Goal: Task Accomplishment & Management: Complete application form

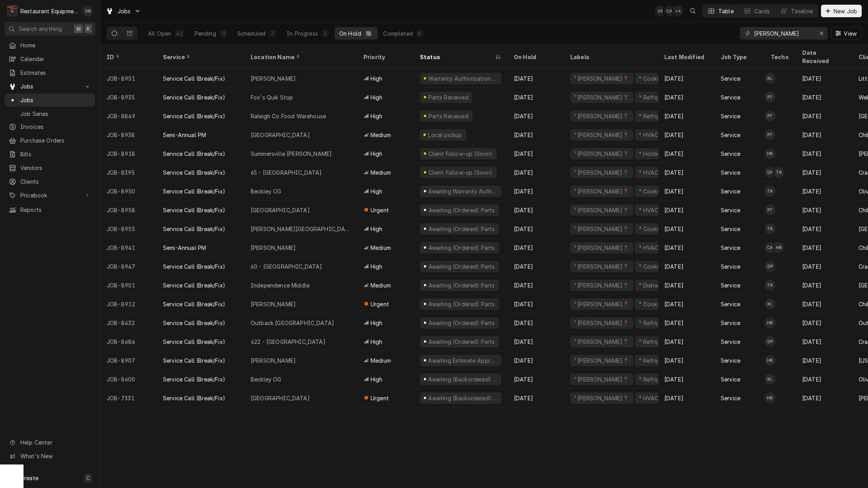
click at [217, 31] on button "Pending 11" at bounding box center [211, 33] width 42 height 13
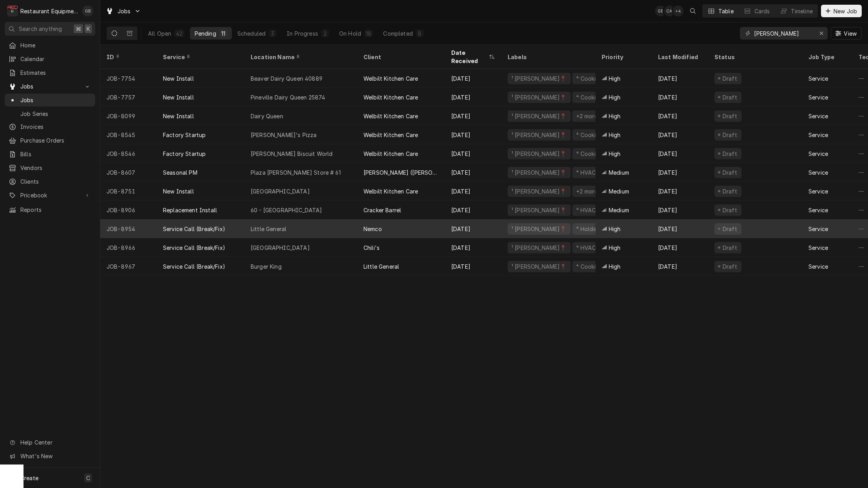
click at [270, 263] on div "Burger King" at bounding box center [300, 266] width 113 height 19
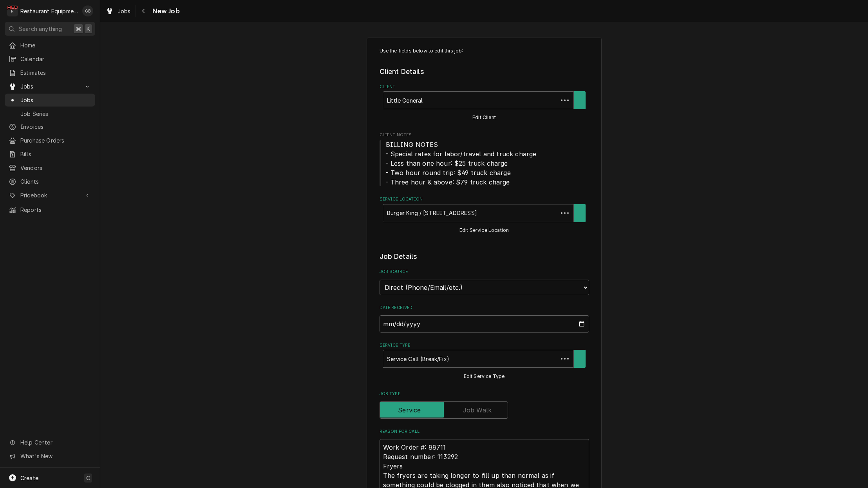
type textarea "x"
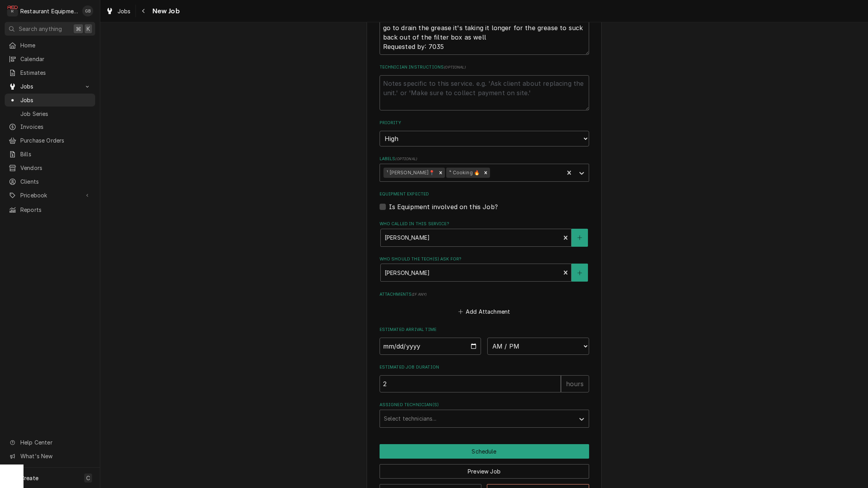
scroll to position [468, 0]
click at [403, 336] on input "Date" at bounding box center [431, 344] width 102 height 17
drag, startPoint x: 417, startPoint y: 344, endPoint x: 404, endPoint y: 326, distance: 22.6
click at [404, 336] on input "Date" at bounding box center [431, 344] width 102 height 17
type input "2025-09-22"
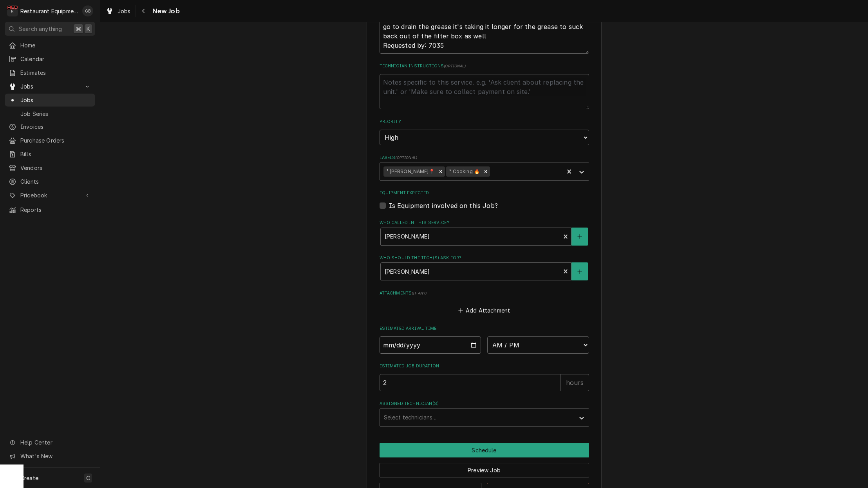
type textarea "x"
select select "09:45:00"
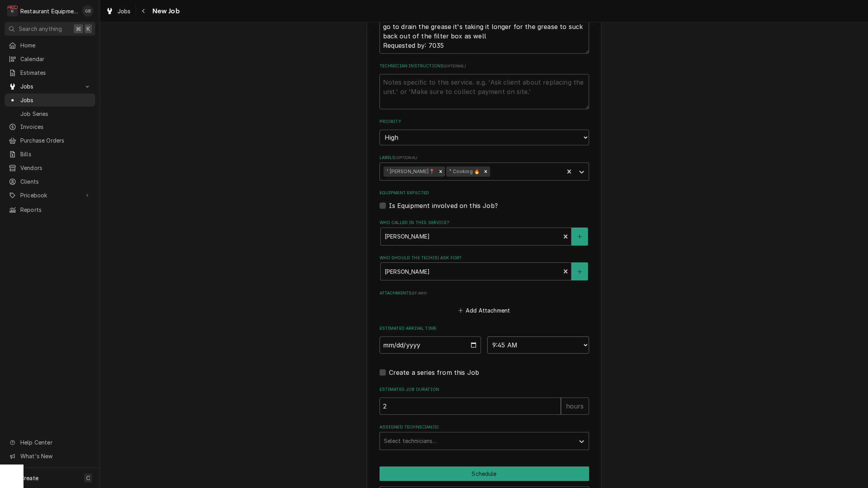
type textarea "x"
select select "10:00:00"
drag, startPoint x: 404, startPoint y: 326, endPoint x: 451, endPoint y: 423, distance: 107.8
click at [451, 434] on div "Assigned Technician(s)" at bounding box center [477, 441] width 187 height 14
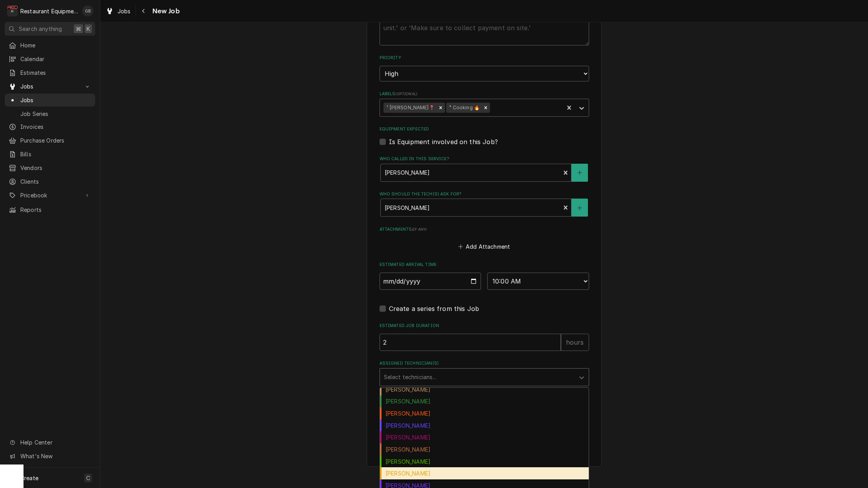
scroll to position [0, 0]
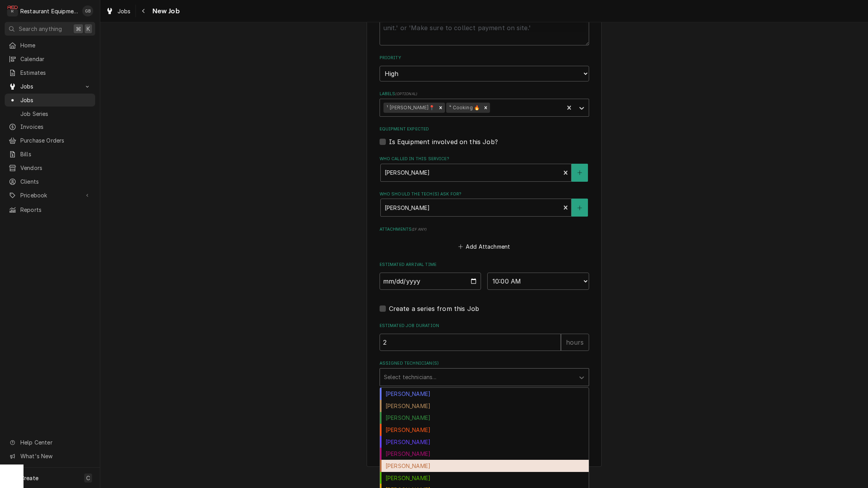
click at [414, 400] on div "Chuck Almond" at bounding box center [484, 406] width 209 height 12
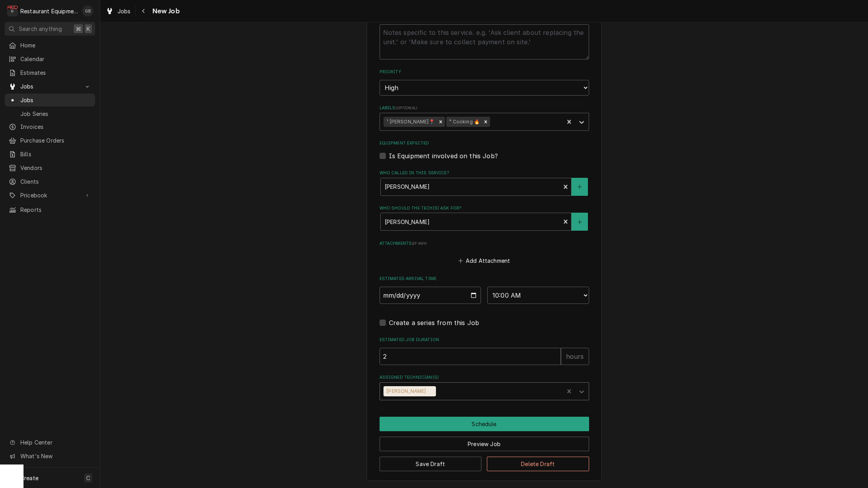
scroll to position [499, 0]
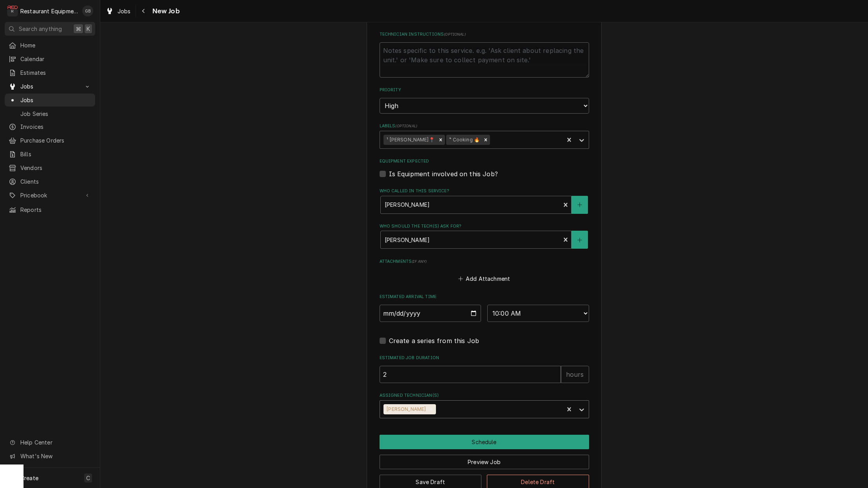
click at [460, 435] on button "Schedule" at bounding box center [485, 442] width 210 height 14
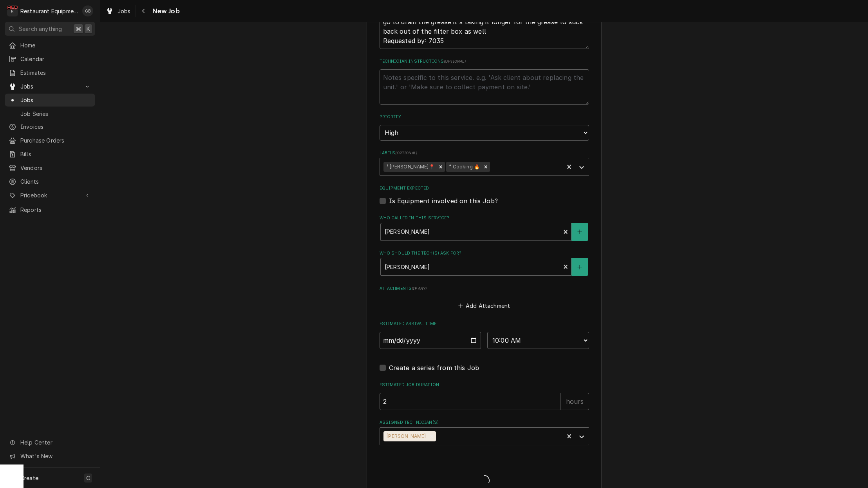
type textarea "x"
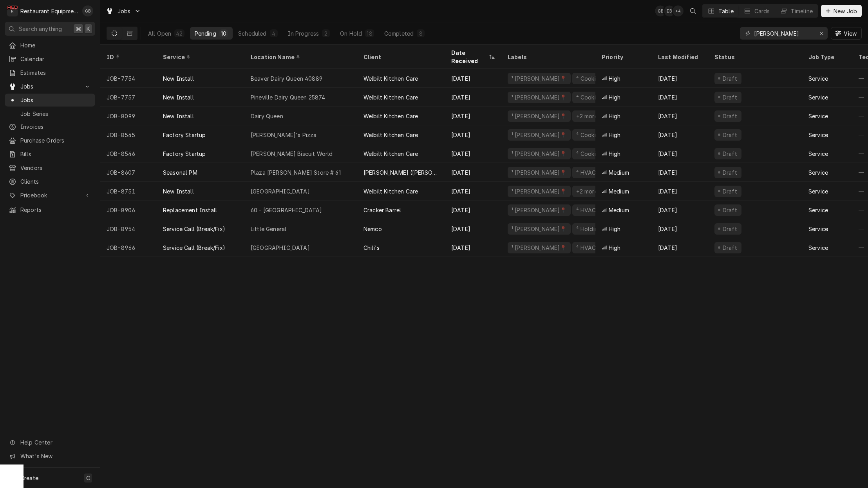
click at [258, 38] on button "Scheduled 4" at bounding box center [257, 33] width 49 height 13
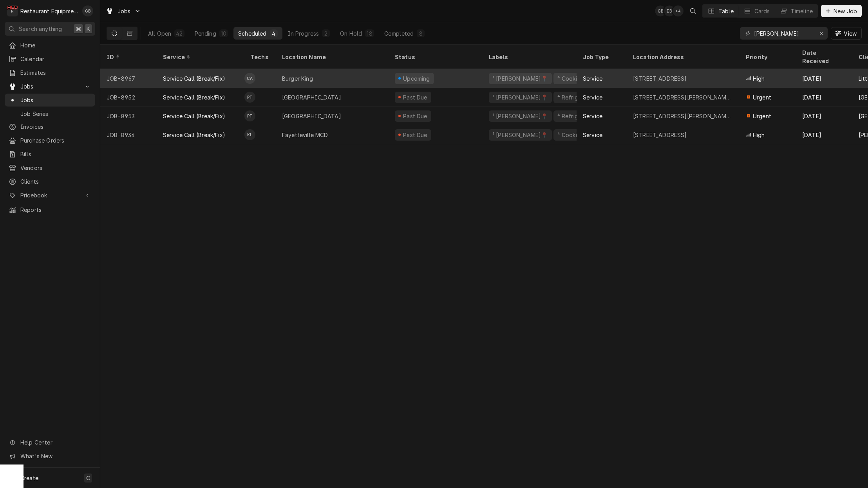
click at [210, 34] on div "Pending" at bounding box center [206, 33] width 22 height 8
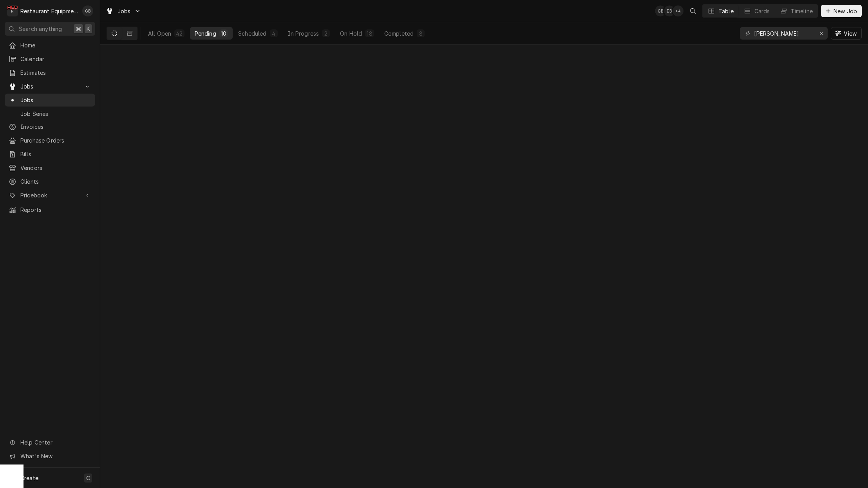
click at [210, 34] on div "Pending" at bounding box center [206, 33] width 22 height 8
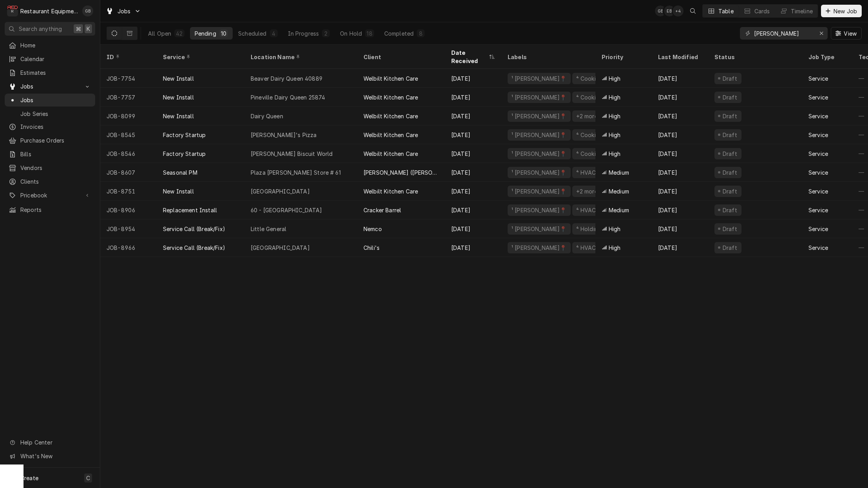
drag, startPoint x: 520, startPoint y: 212, endPoint x: 378, endPoint y: 345, distance: 195.4
click at [378, 345] on div "ID Service Location Name Client Date Received Labels Priority Last Modified Sta…" at bounding box center [484, 266] width 768 height 443
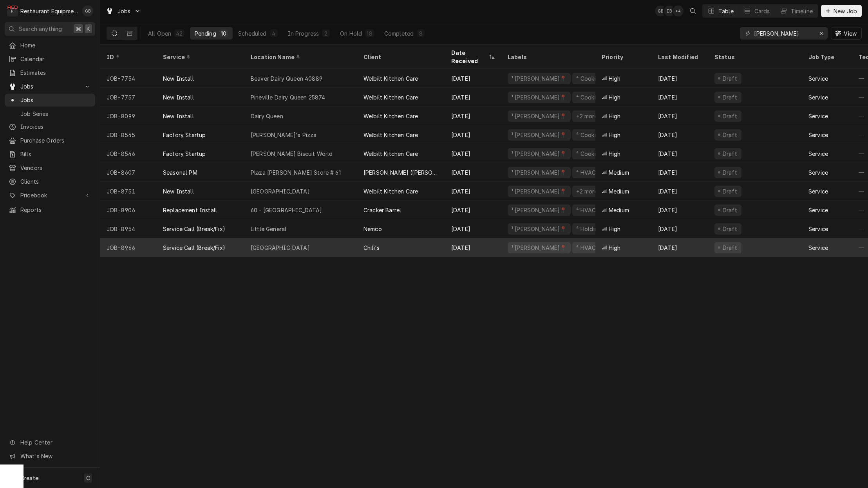
click at [330, 238] on div "[GEOGRAPHIC_DATA]" at bounding box center [300, 247] width 113 height 19
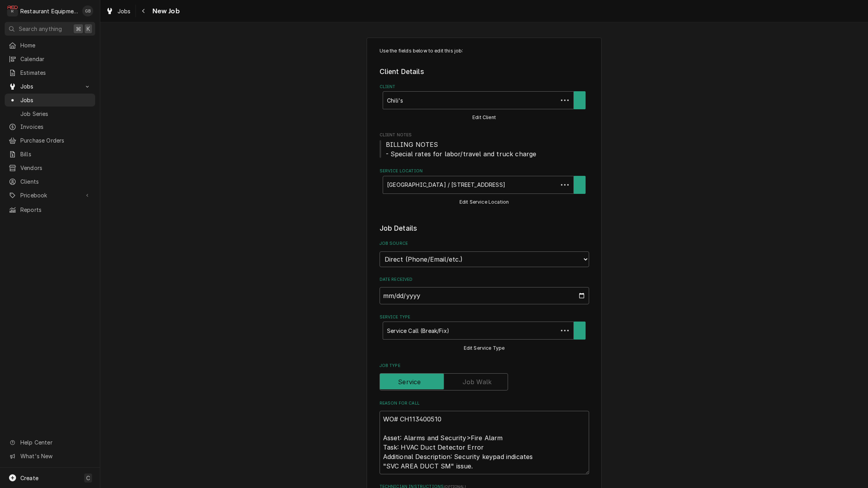
type textarea "x"
click at [145, 13] on icon "Navigate back" at bounding box center [144, 10] width 4 height 5
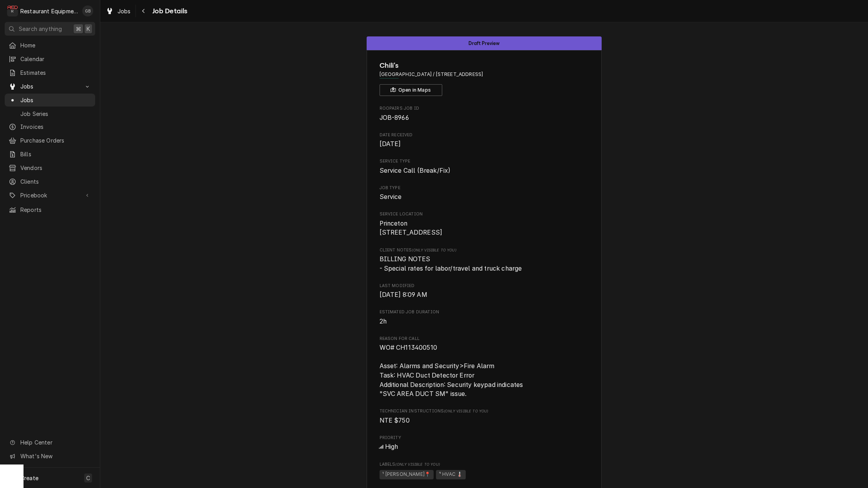
click at [144, 13] on icon "Navigate back" at bounding box center [143, 11] width 2 height 4
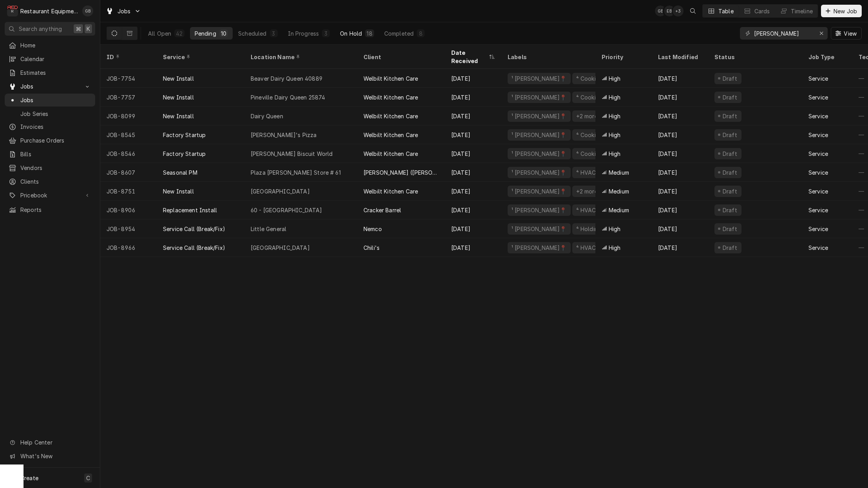
drag, startPoint x: 0, startPoint y: 0, endPoint x: 356, endPoint y: 31, distance: 357.8
click at [356, 31] on div "On Hold" at bounding box center [351, 33] width 22 height 8
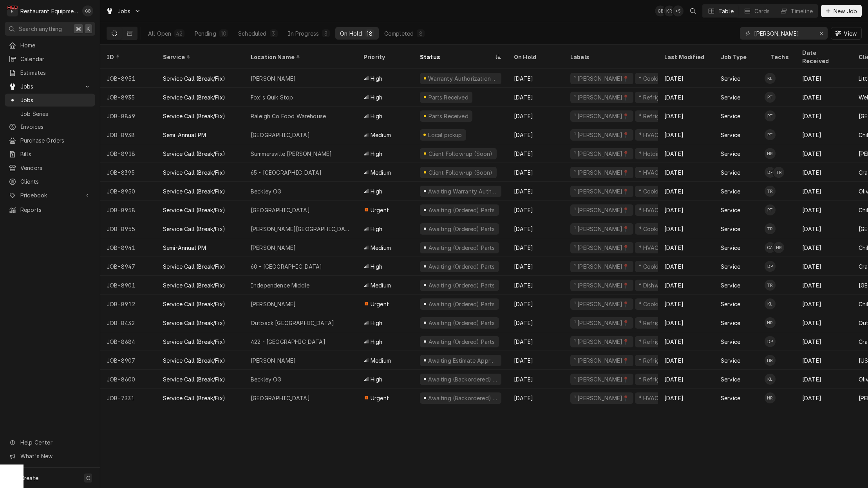
click at [217, 34] on button "Pending 10" at bounding box center [211, 33] width 43 height 13
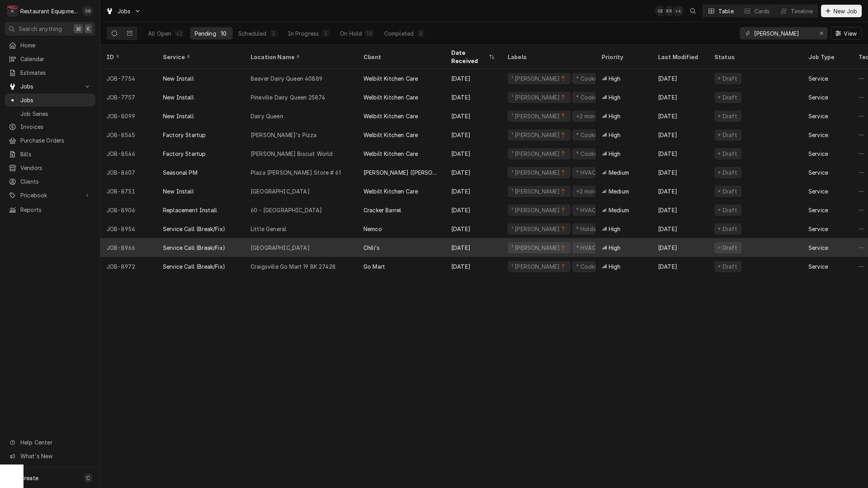
click at [320, 302] on div "ID Service Location Name Client Date Received Labels Priority Last Modified Sta…" at bounding box center [484, 266] width 768 height 443
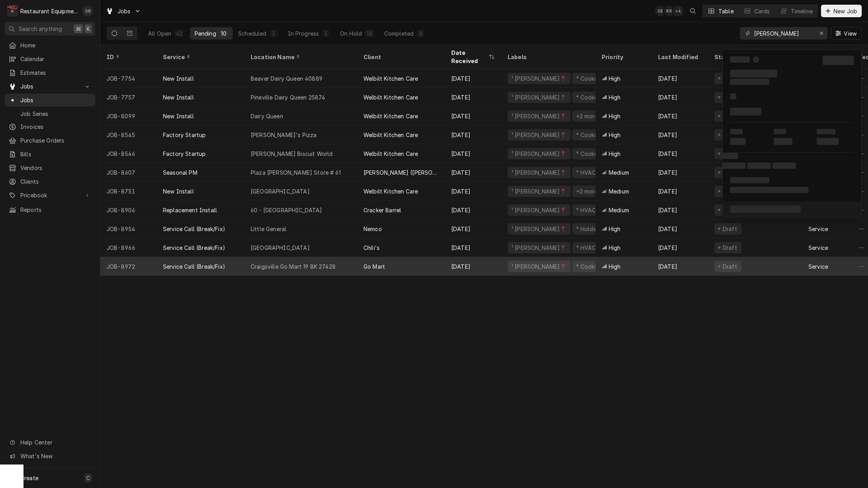
click at [286, 316] on div "ID Service Location Name Client Date Received Labels Priority Last Modified Sta…" at bounding box center [484, 266] width 768 height 443
click at [275, 244] on div "[GEOGRAPHIC_DATA]" at bounding box center [280, 248] width 59 height 8
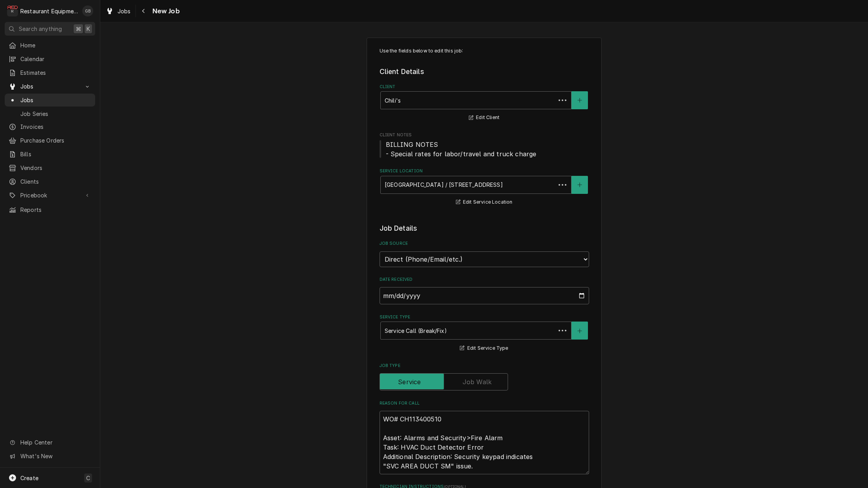
type textarea "x"
click at [143, 11] on icon "Navigate back" at bounding box center [144, 10] width 4 height 5
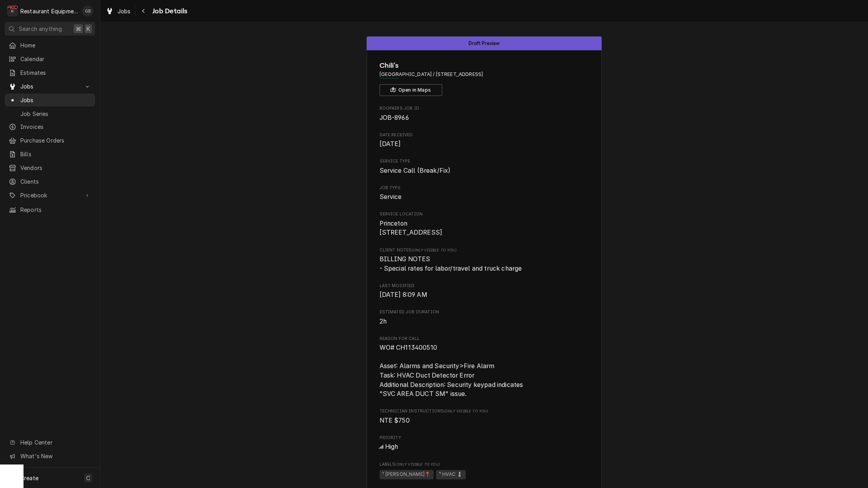
click at [140, 11] on div "Navigate back" at bounding box center [144, 11] width 8 height 8
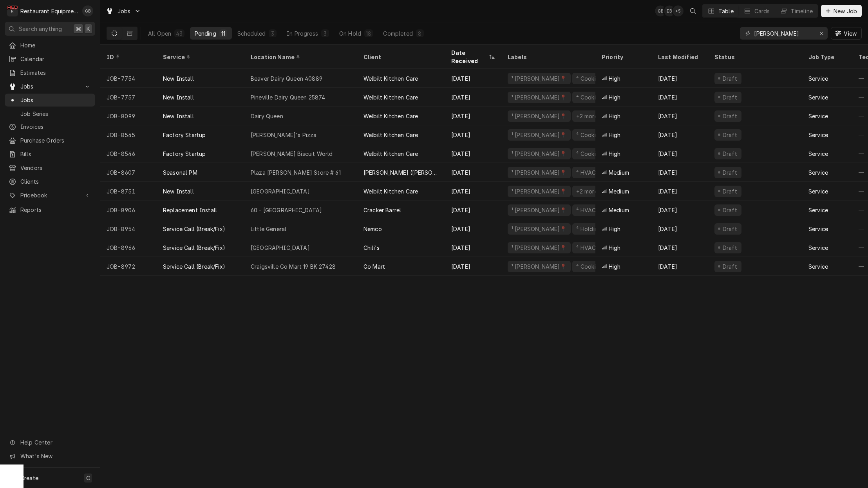
click at [257, 262] on div "Craigsville Go Mart 19 BK 27428" at bounding box center [293, 266] width 85 height 8
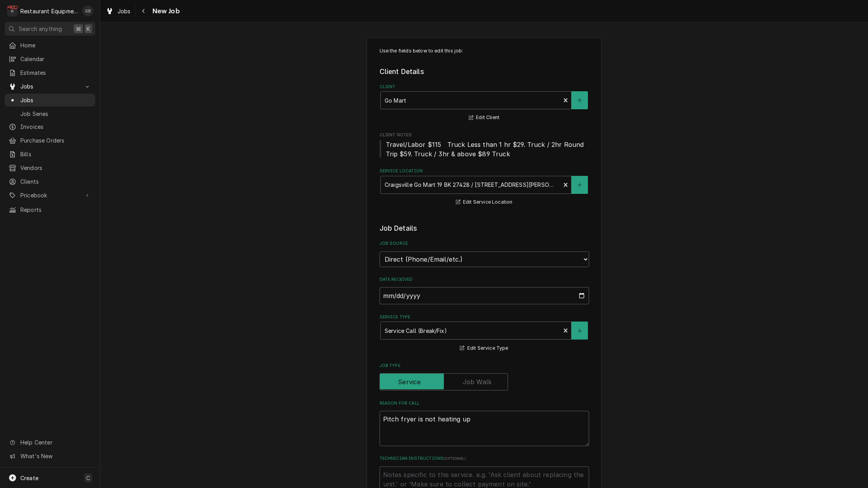
type textarea "x"
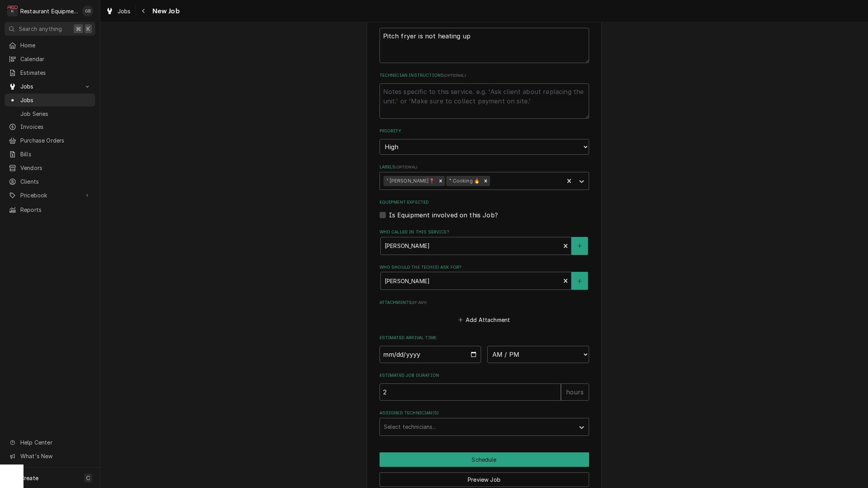
scroll to position [0, 0]
click at [394, 346] on input "Date" at bounding box center [431, 354] width 102 height 17
click at [392, 346] on input "Date" at bounding box center [431, 354] width 102 height 17
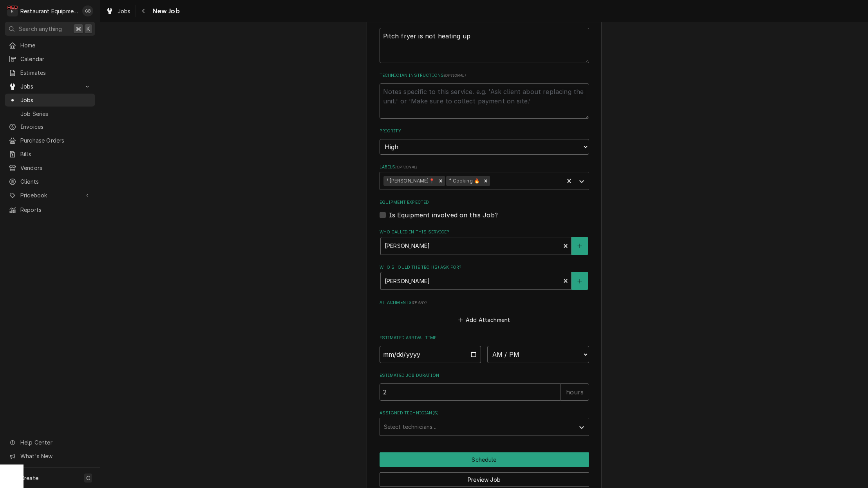
type input "[DATE]"
type textarea "x"
select select "11:00:00"
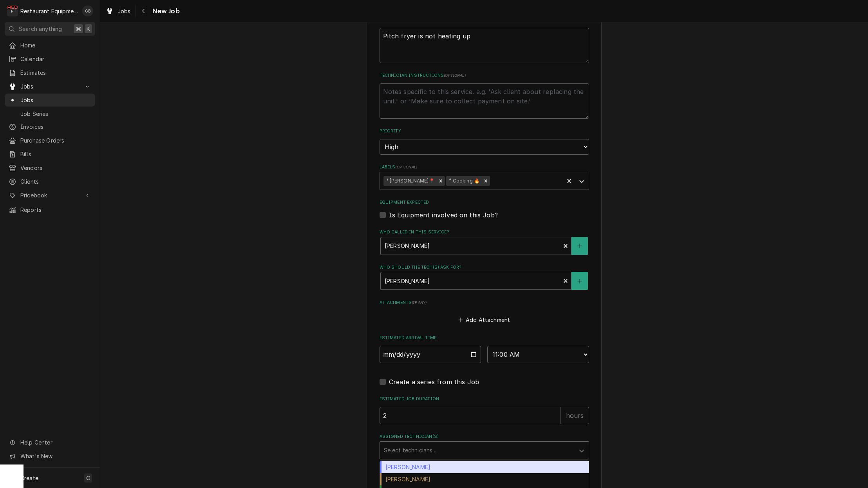
drag, startPoint x: 514, startPoint y: 331, endPoint x: 467, endPoint y: 431, distance: 110.6
click at [467, 443] on div "Assigned Technician(s)" at bounding box center [477, 450] width 187 height 14
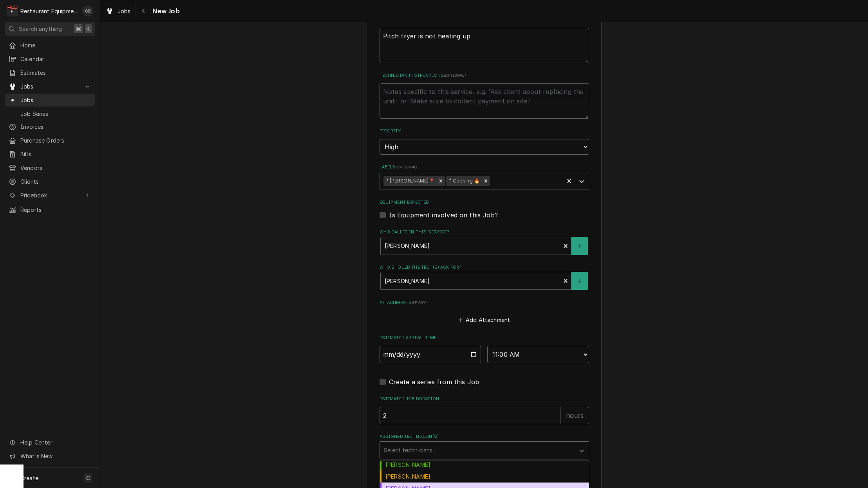
click at [426, 483] on div "Kaleb Lewis" at bounding box center [484, 489] width 209 height 12
click at [436, 476] on button "Schedule" at bounding box center [485, 483] width 210 height 14
type textarea "x"
